Goal: Navigation & Orientation: Find specific page/section

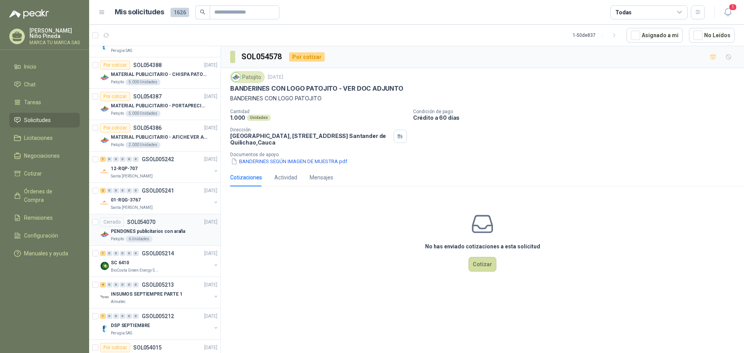
scroll to position [77, 0]
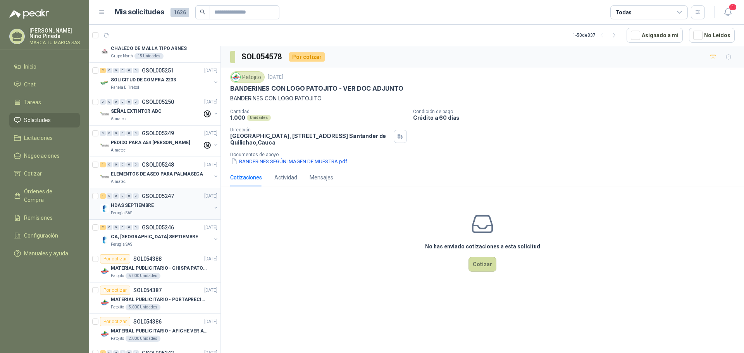
drag, startPoint x: 142, startPoint y: 204, endPoint x: 400, endPoint y: 253, distance: 263.1
click at [142, 205] on p "HDAS SEPTIEMBRE" at bounding box center [132, 205] width 43 height 7
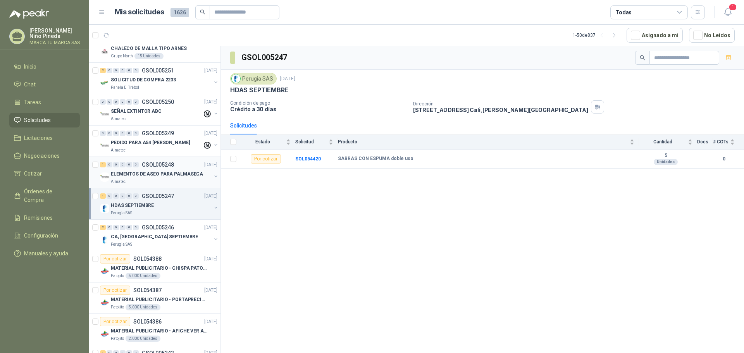
click at [155, 169] on div "1 0 0 0 0 0 GSOL005248 [DATE]" at bounding box center [159, 164] width 119 height 9
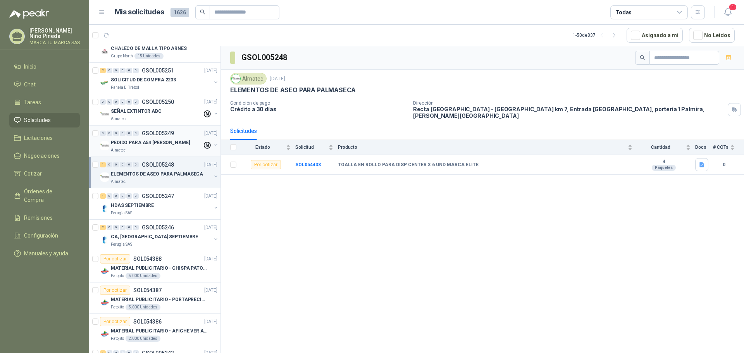
click at [155, 145] on p "PEDIDO PARA A54 [PERSON_NAME]" at bounding box center [150, 142] width 79 height 7
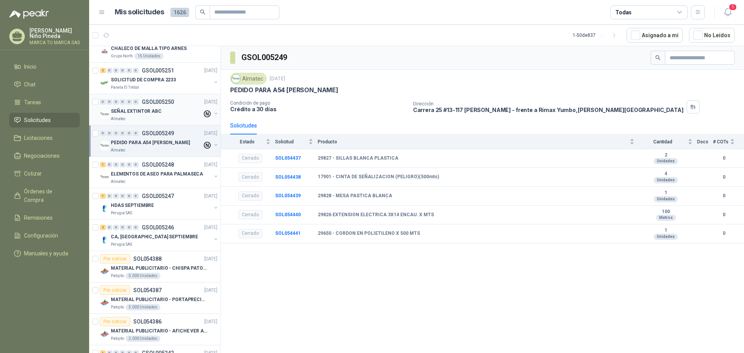
click at [150, 114] on p "SEÑAL EXTINTOR ABC" at bounding box center [136, 111] width 51 height 7
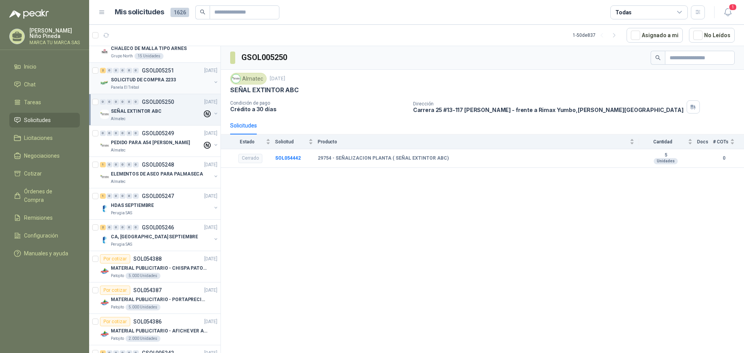
click at [171, 80] on p "SOLICITUD DE COMPRA 2233" at bounding box center [143, 79] width 65 height 7
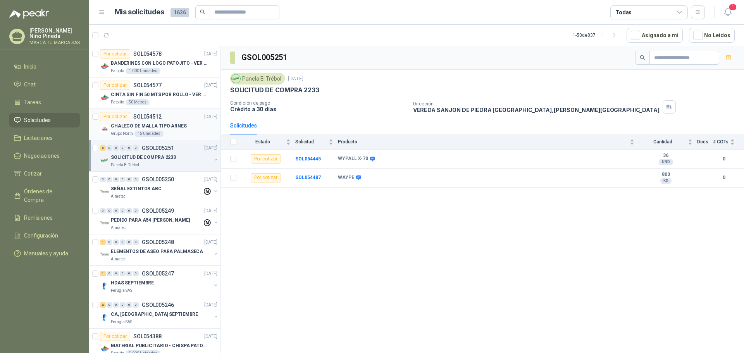
click at [172, 130] on div "CHALECO DE MALLA TIPO ARNES" at bounding box center [164, 125] width 107 height 9
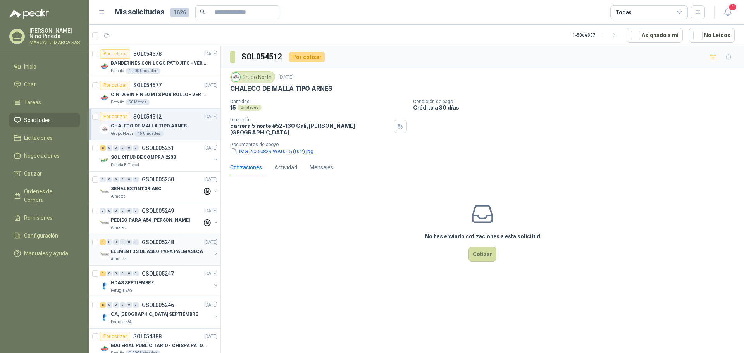
click at [160, 254] on p "ELEMENTOS DE ASEO PARA PALMASECA" at bounding box center [157, 251] width 92 height 7
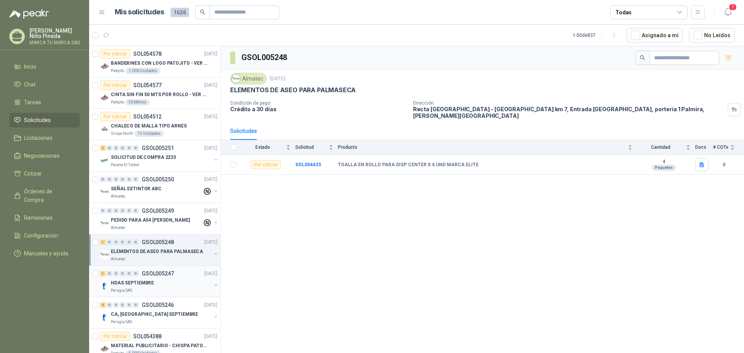
click at [165, 283] on div "HDAS SEPTIEMBRE" at bounding box center [161, 282] width 100 height 9
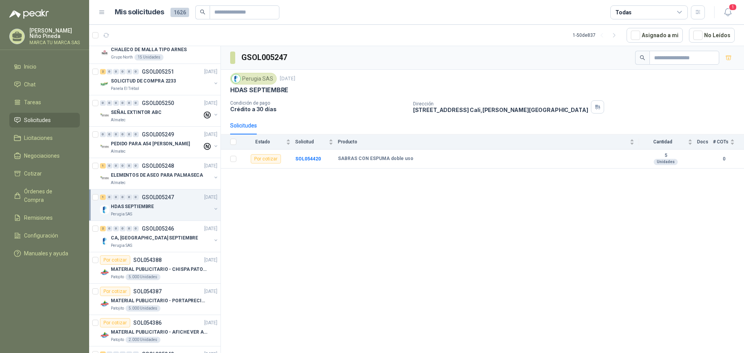
scroll to position [116, 0]
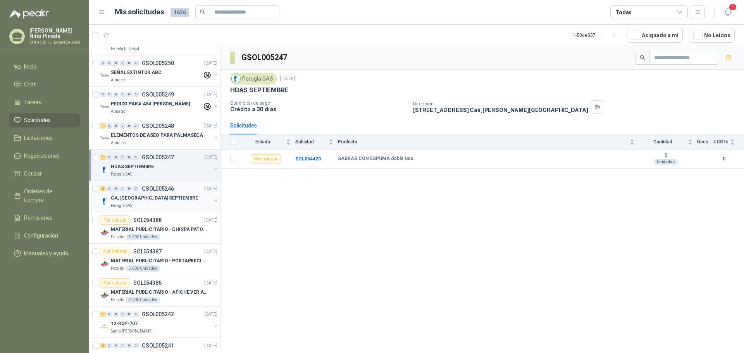
click at [165, 199] on div "CA, [GEOGRAPHIC_DATA] SEPTIEMBRE" at bounding box center [161, 197] width 100 height 9
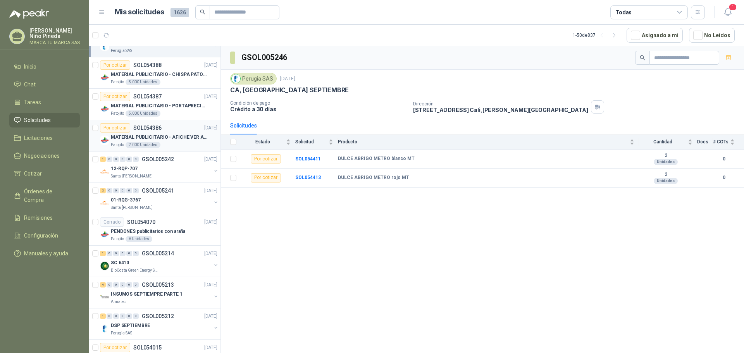
scroll to position [232, 0]
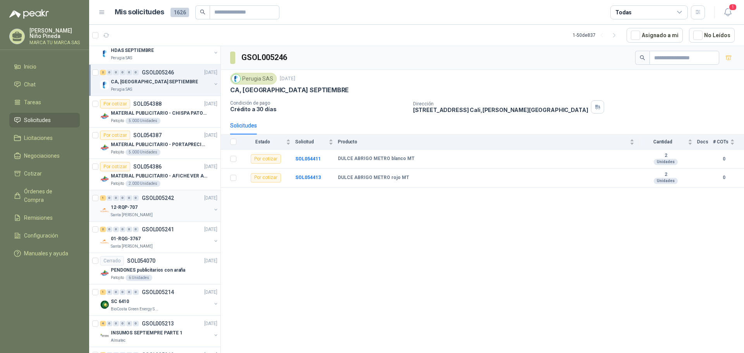
click at [166, 213] on div "Santa [PERSON_NAME]" at bounding box center [161, 215] width 100 height 6
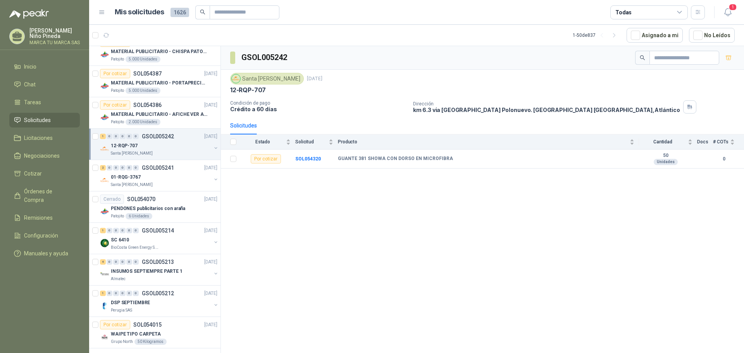
scroll to position [349, 0]
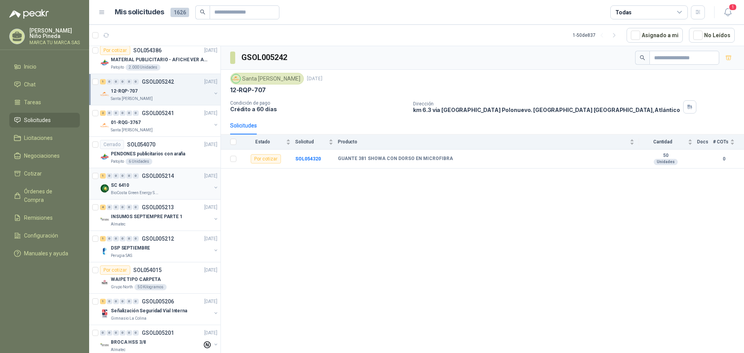
click at [157, 189] on div "SC 6410" at bounding box center [161, 185] width 100 height 9
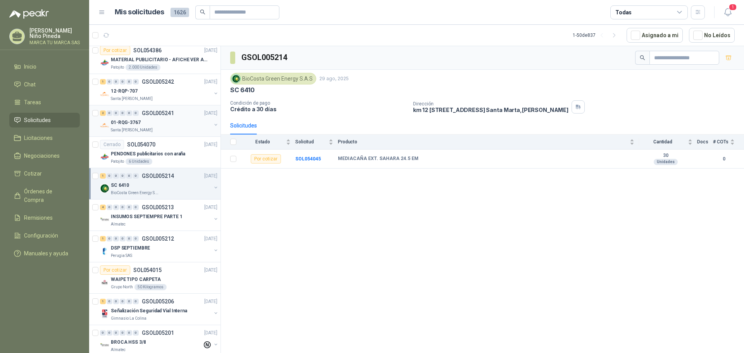
click at [166, 125] on div "01-RQG-3767" at bounding box center [161, 122] width 100 height 9
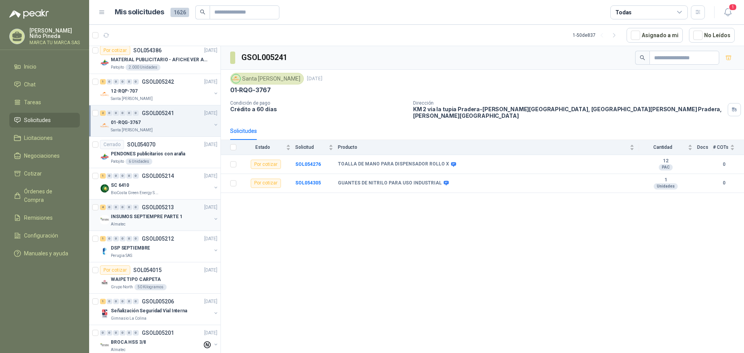
click at [176, 220] on div "INSUMOS SEPTIEMPRE PARTE 1" at bounding box center [161, 216] width 100 height 9
